Goal: Information Seeking & Learning: Learn about a topic

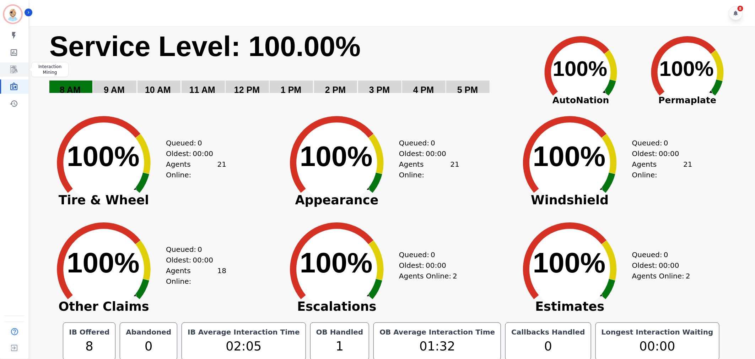
click at [16, 74] on link "Sidebar" at bounding box center [14, 70] width 27 height 14
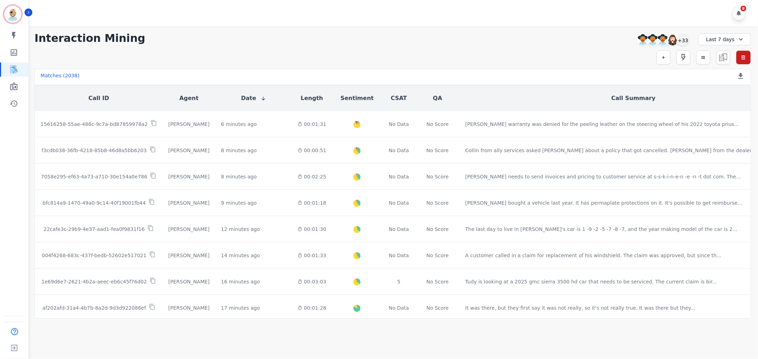
click at [335, 32] on div "**********" at bounding box center [392, 38] width 716 height 13
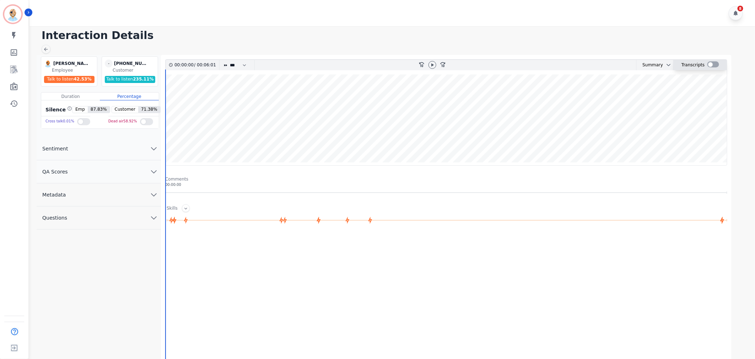
click at [711, 65] on div at bounding box center [713, 64] width 12 height 6
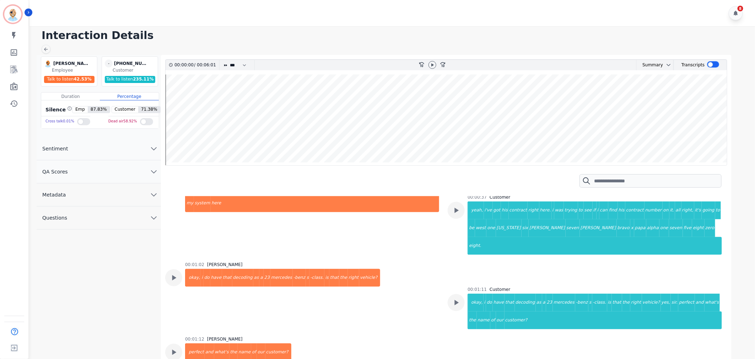
scroll to position [237, 0]
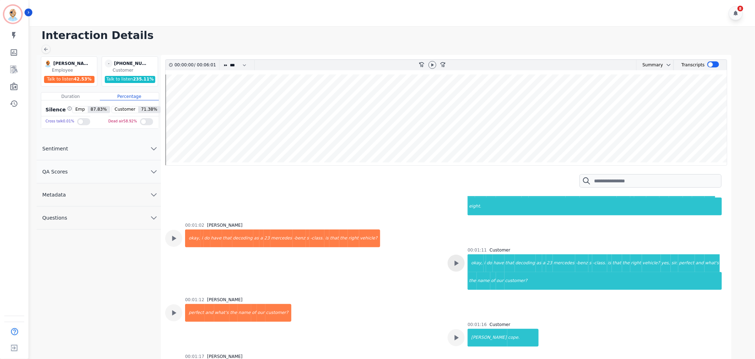
click at [454, 259] on icon at bounding box center [455, 263] width 9 height 9
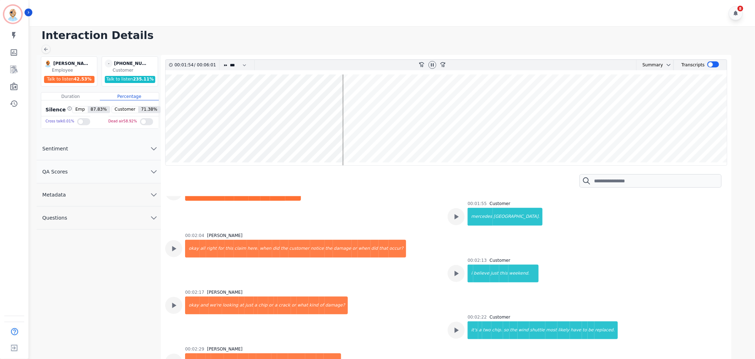
scroll to position [552, 0]
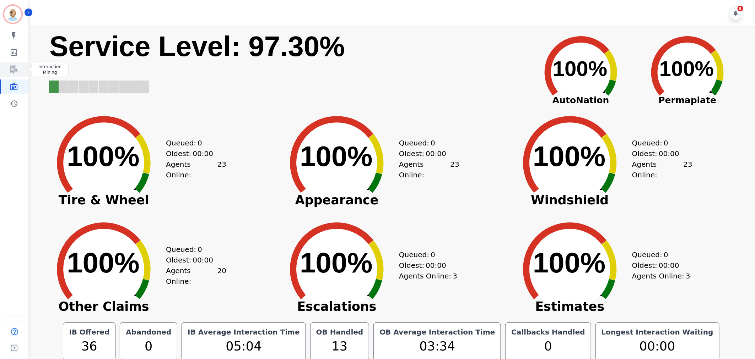
click at [18, 69] on icon "Sidebar" at bounding box center [14, 69] width 9 height 9
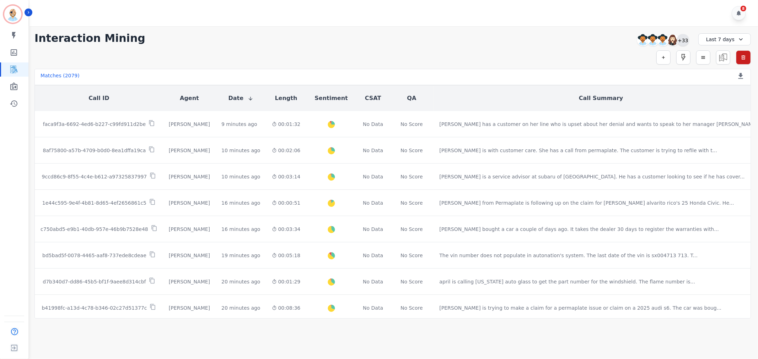
click at [684, 37] on div "+33" at bounding box center [683, 40] width 12 height 12
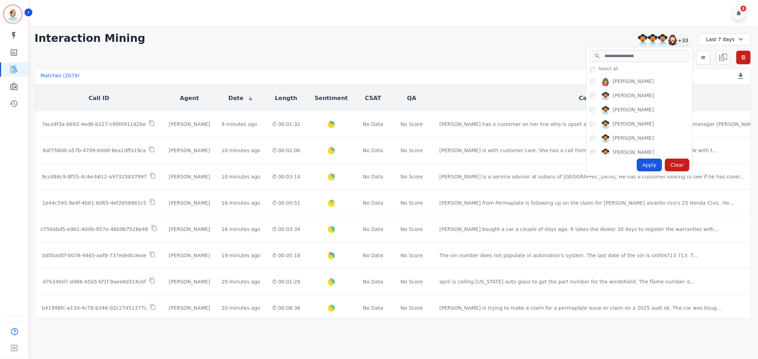
scroll to position [79, 0]
click at [648, 162] on div "Apply" at bounding box center [650, 165] width 26 height 13
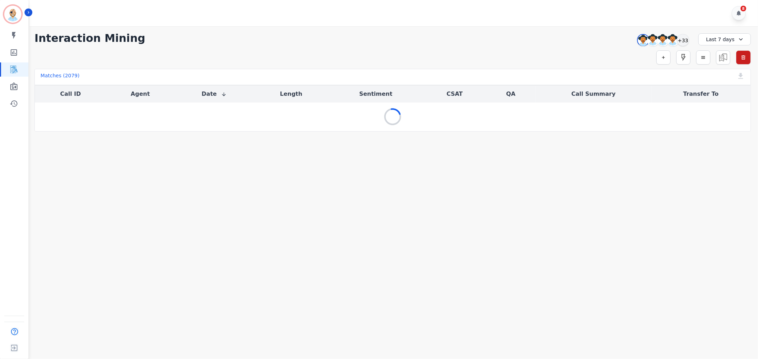
click at [494, 34] on div "**********" at bounding box center [392, 38] width 716 height 13
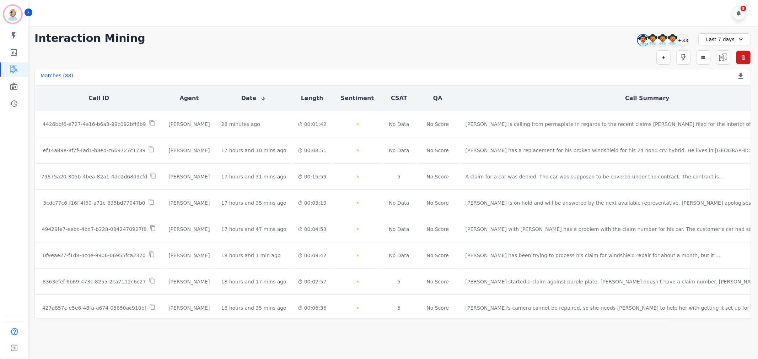
click at [309, 38] on div "**********" at bounding box center [392, 38] width 716 height 13
click at [710, 38] on div "Last 7 days" at bounding box center [724, 39] width 53 height 12
click at [716, 54] on li "Custom" at bounding box center [729, 55] width 36 height 7
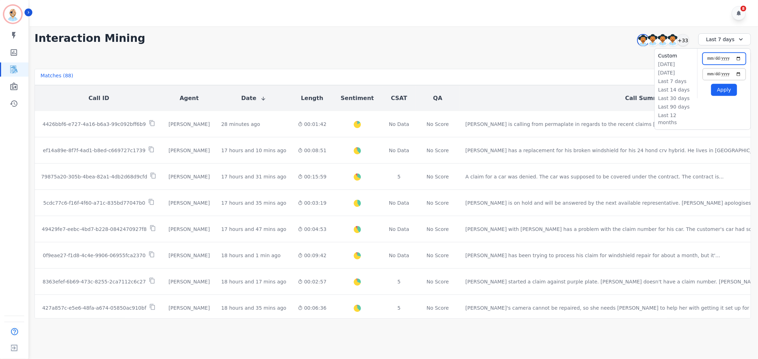
click at [725, 60] on input "**********" at bounding box center [723, 59] width 43 height 12
click at [738, 59] on input "**********" at bounding box center [723, 59] width 43 height 12
type input "**********"
click at [739, 71] on input "**********" at bounding box center [723, 74] width 43 height 12
click at [740, 74] on input "**********" at bounding box center [723, 74] width 43 height 12
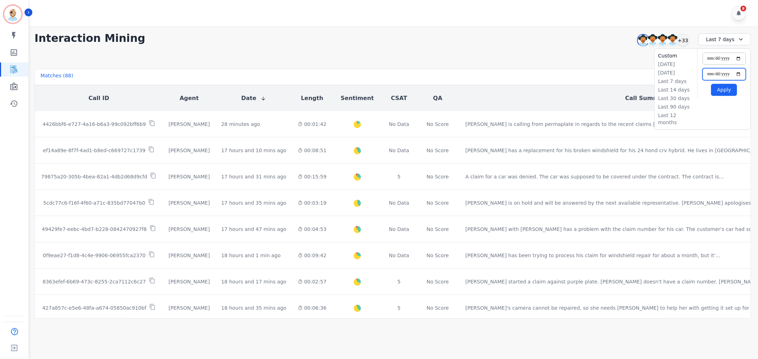
type input "**********"
click at [724, 87] on button "Apply" at bounding box center [724, 90] width 26 height 12
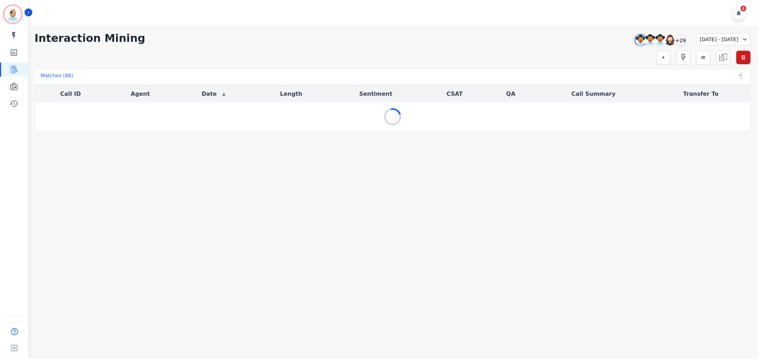
click at [377, 40] on div "**********" at bounding box center [392, 38] width 716 height 13
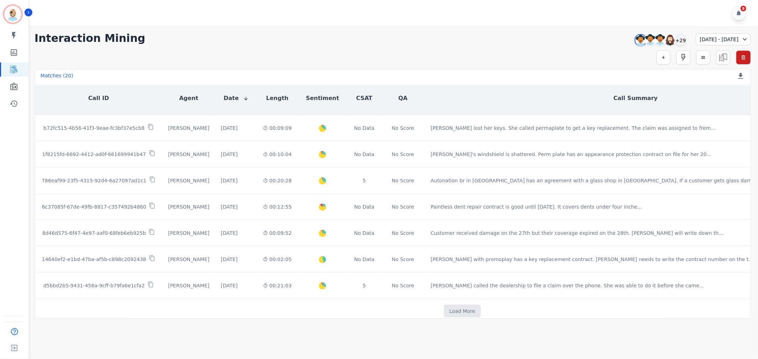
scroll to position [340, 0]
click at [444, 303] on button "Load More" at bounding box center [462, 309] width 37 height 13
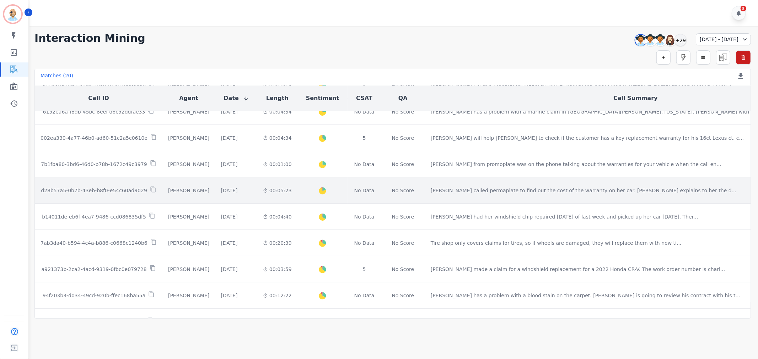
scroll to position [158, 0]
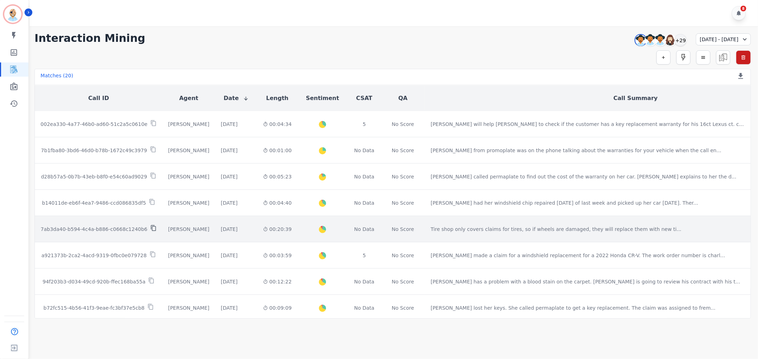
click at [151, 226] on icon at bounding box center [153, 229] width 5 height 6
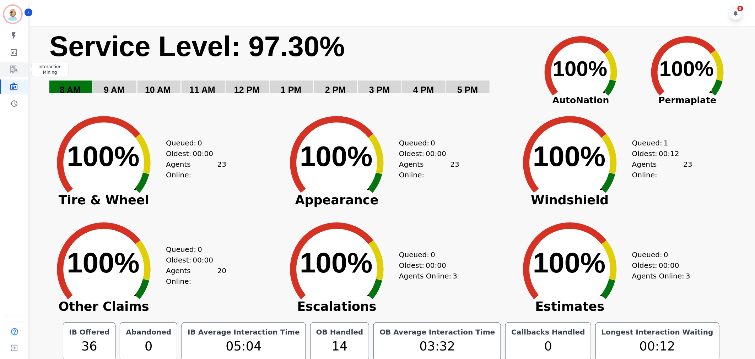
click at [18, 71] on icon "Sidebar" at bounding box center [14, 69] width 9 height 9
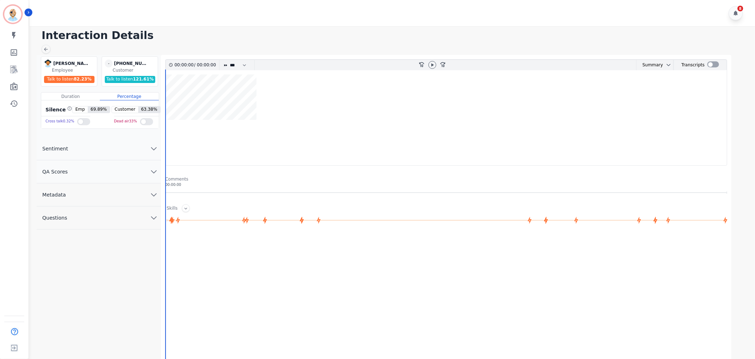
click at [87, 169] on button "QA Scores" at bounding box center [99, 172] width 124 height 23
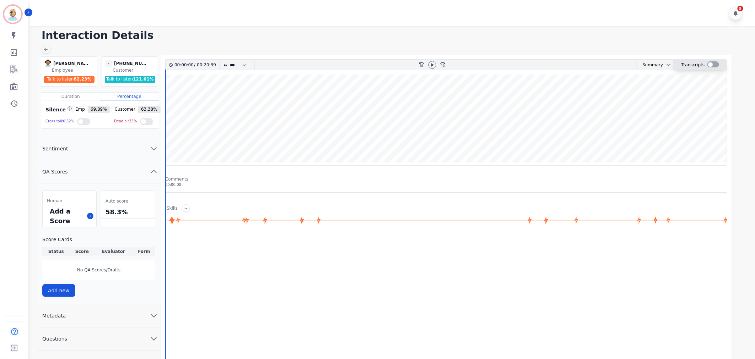
click at [712, 63] on div at bounding box center [713, 64] width 12 height 6
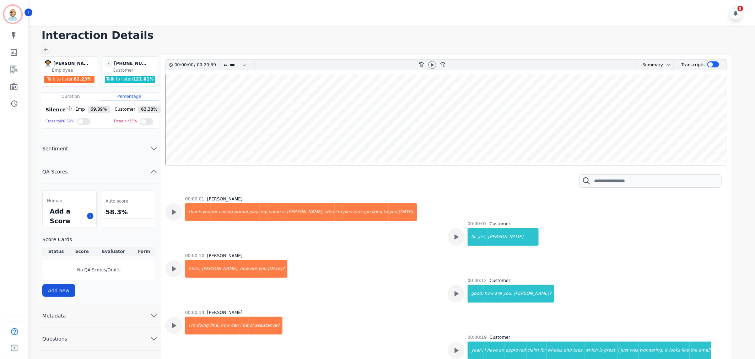
click at [445, 21] on div "8" at bounding box center [392, 13] width 727 height 26
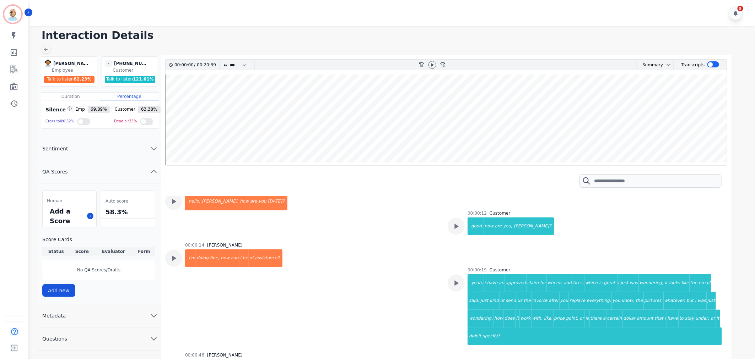
scroll to position [79, 0]
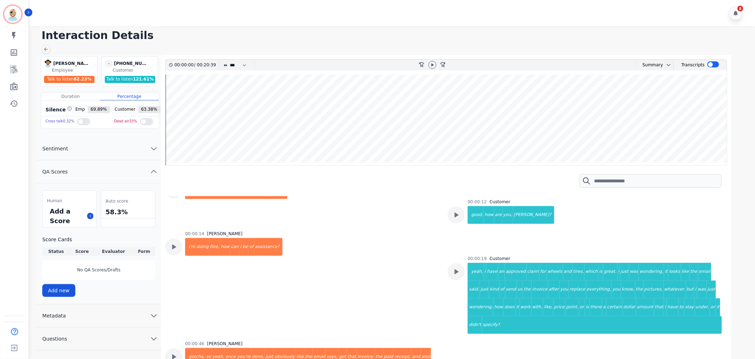
click at [311, 23] on div "8" at bounding box center [392, 13] width 727 height 26
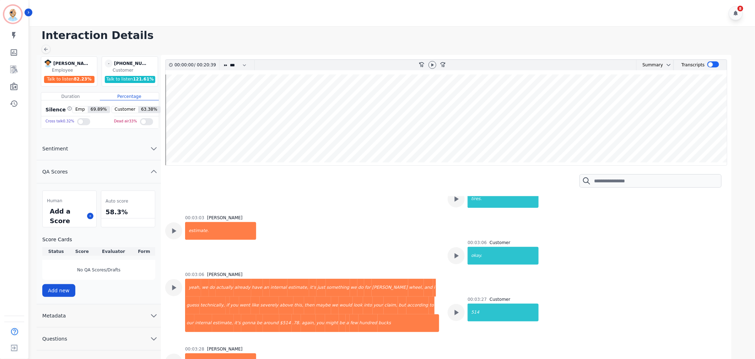
scroll to position [2091, 0]
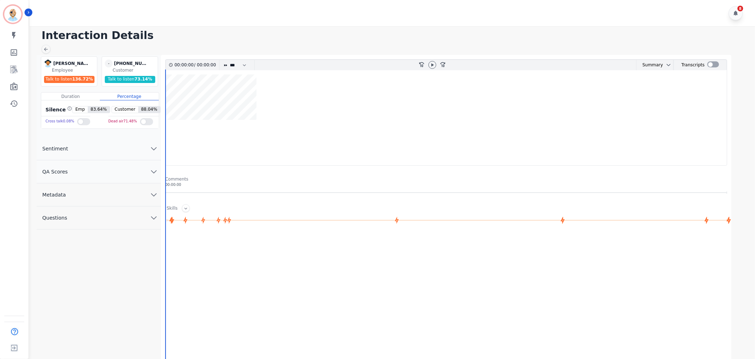
click at [114, 166] on button "QA Scores" at bounding box center [99, 172] width 124 height 23
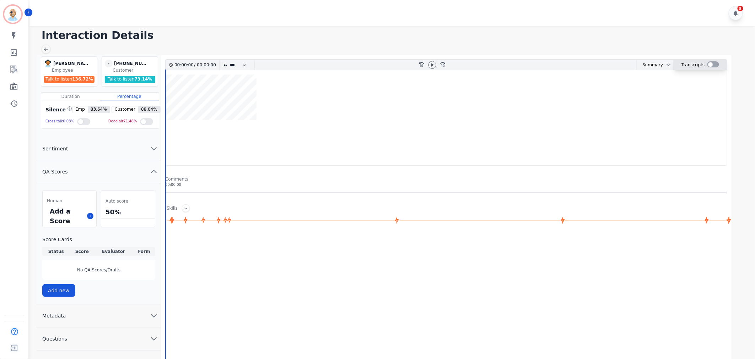
click at [711, 64] on div at bounding box center [713, 64] width 12 height 6
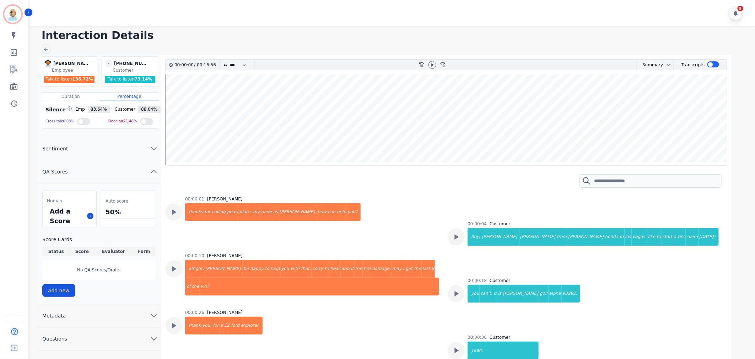
click at [384, 31] on h1 "Interaction Details" at bounding box center [395, 35] width 706 height 13
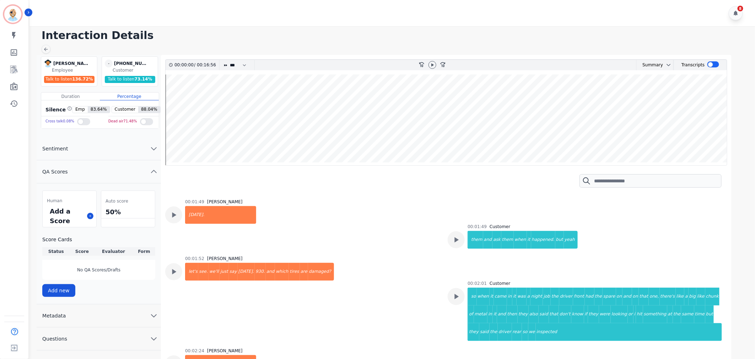
scroll to position [750, 0]
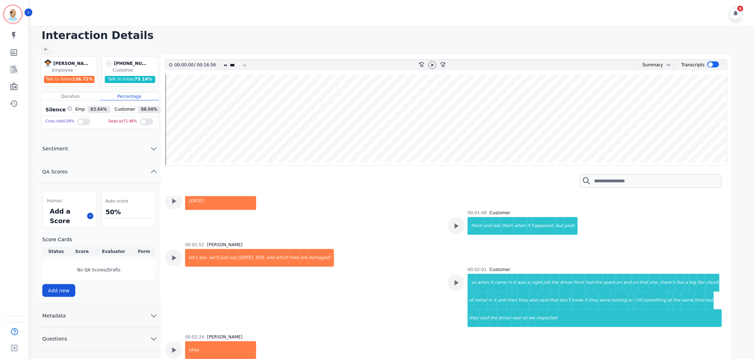
click at [379, 287] on div "00:01:52 David Tuitavuki let's see. we'll just say yesterday. 930. and which ti…" at bounding box center [302, 284] width 274 height 84
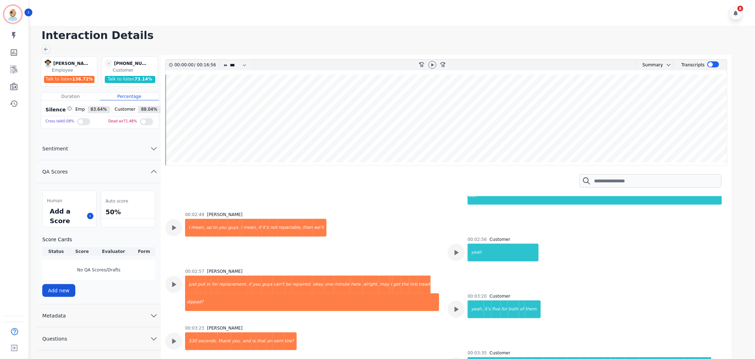
scroll to position [1539, 0]
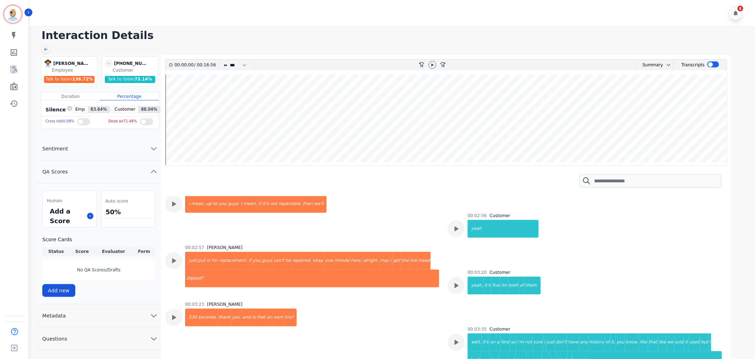
click at [397, 264] on div "00:02:57 David Tuitavuki just put in for replacement. if you guys can't be repa…" at bounding box center [312, 269] width 254 height 48
click at [428, 245] on div "00:02:57 David Tuitavuki just put in for replacement. if you guys can't be repa…" at bounding box center [302, 269] width 274 height 48
click at [174, 256] on icon at bounding box center [173, 260] width 9 height 9
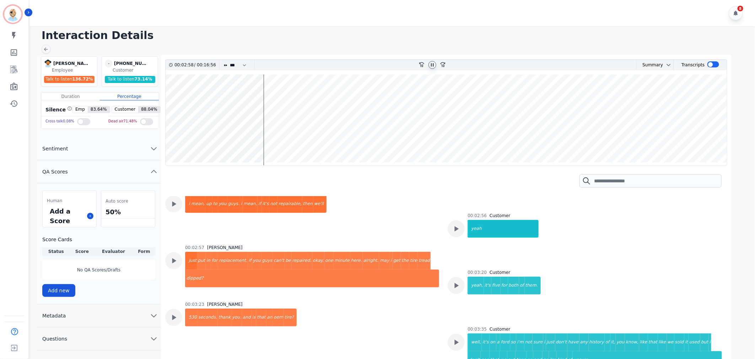
click at [430, 63] on icon at bounding box center [432, 65] width 6 height 6
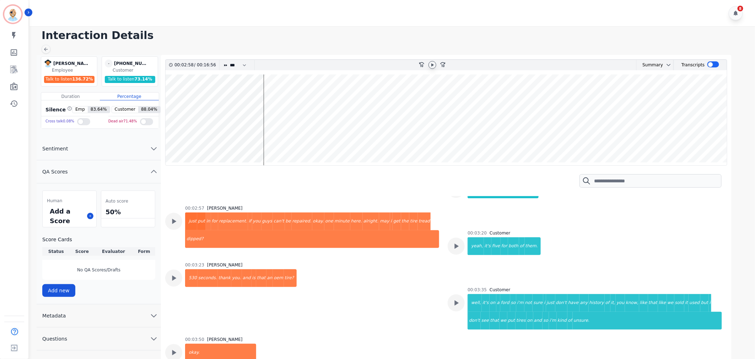
scroll to position [1618, 0]
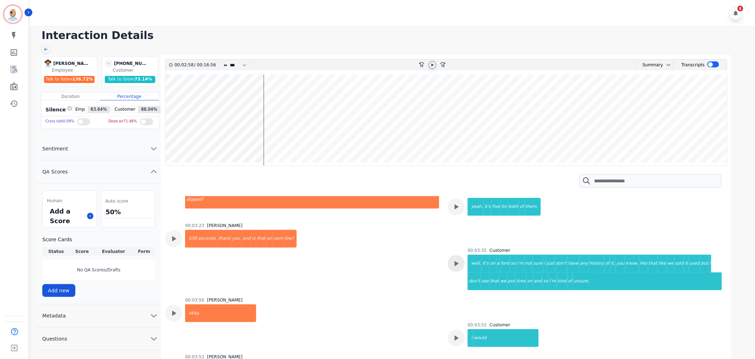
click at [457, 259] on icon at bounding box center [455, 263] width 9 height 9
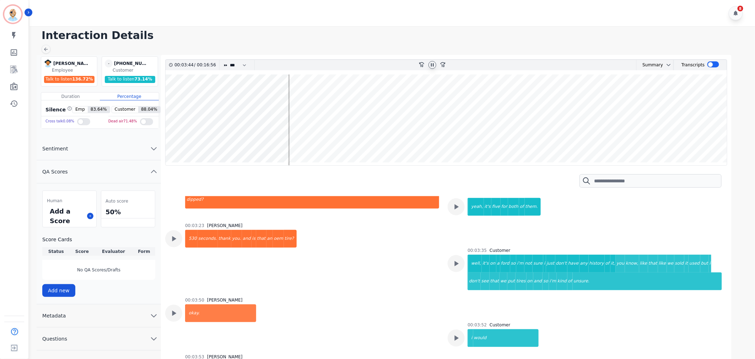
click at [432, 63] on icon at bounding box center [432, 65] width 6 height 6
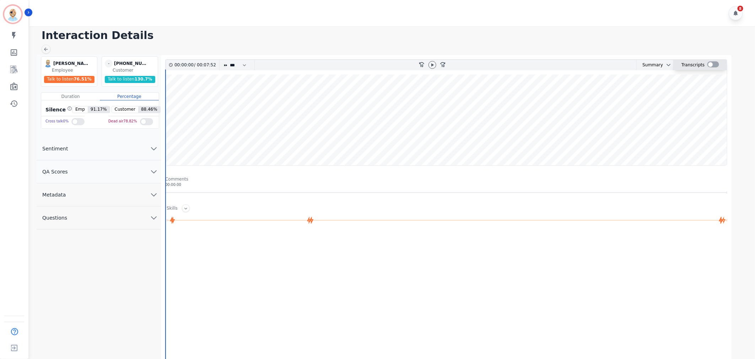
click at [711, 62] on div at bounding box center [713, 64] width 12 height 6
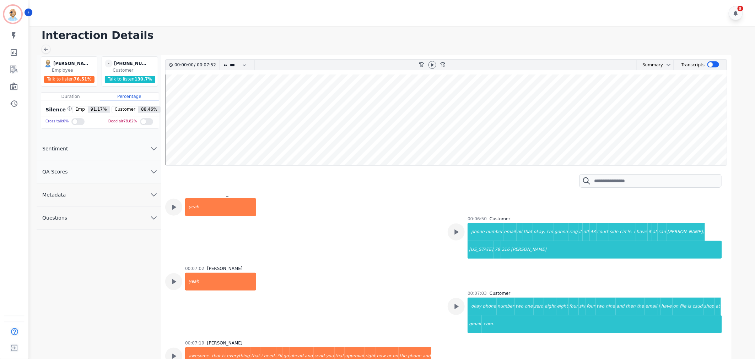
scroll to position [1116, 0]
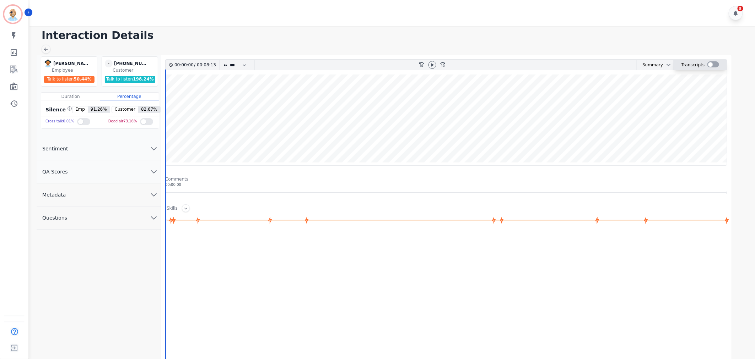
click at [710, 64] on div at bounding box center [713, 64] width 12 height 6
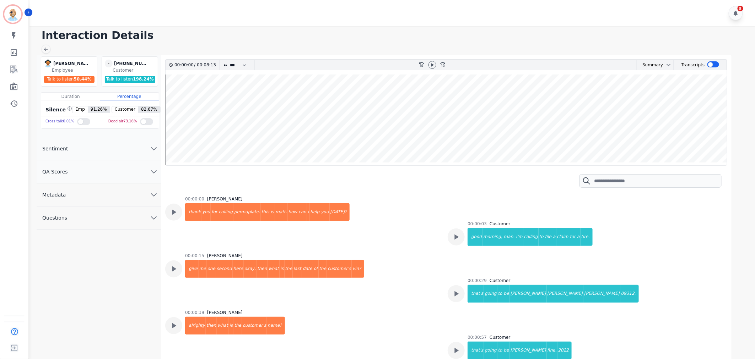
click at [345, 10] on div "8" at bounding box center [392, 13] width 727 height 26
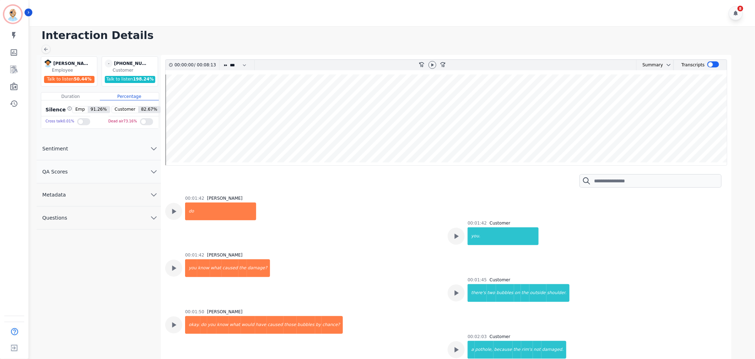
scroll to position [473, 0]
